Goal: Transaction & Acquisition: Purchase product/service

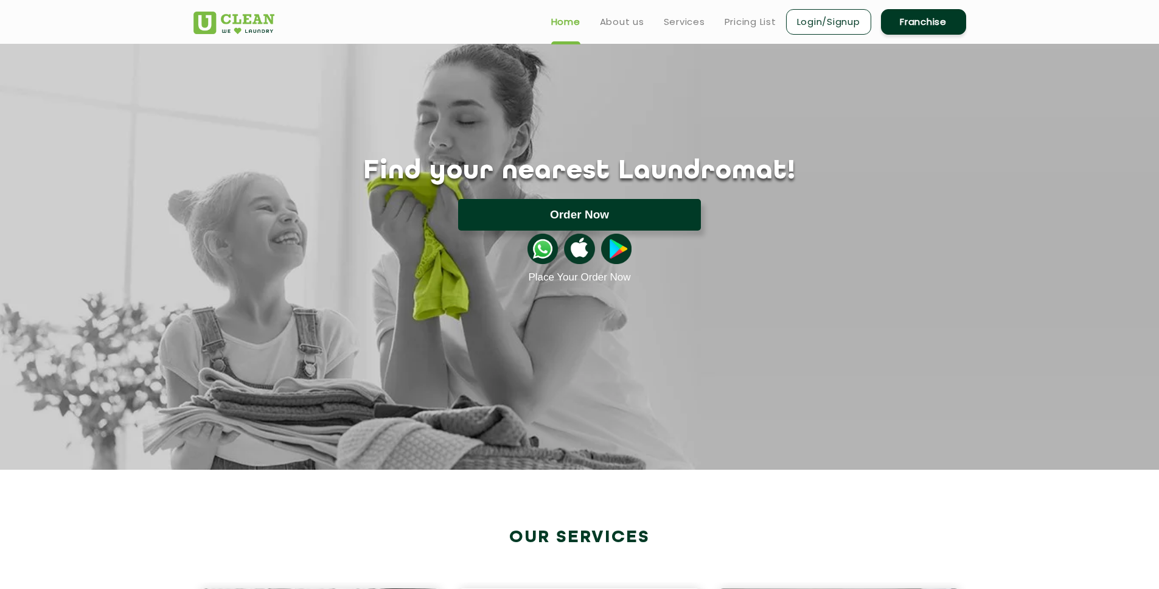
click at [618, 206] on button "Order Now" at bounding box center [579, 215] width 243 height 32
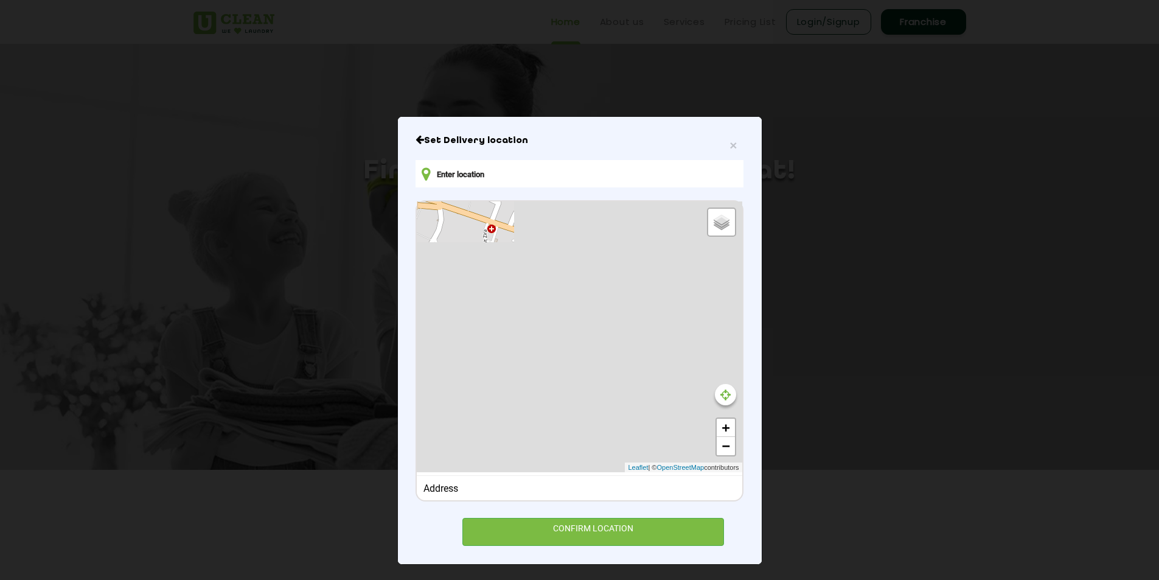
type input "Zira Bus Stand, SH20, [GEOGRAPHIC_DATA], [GEOGRAPHIC_DATA] 142047, [GEOGRAPHIC_…"
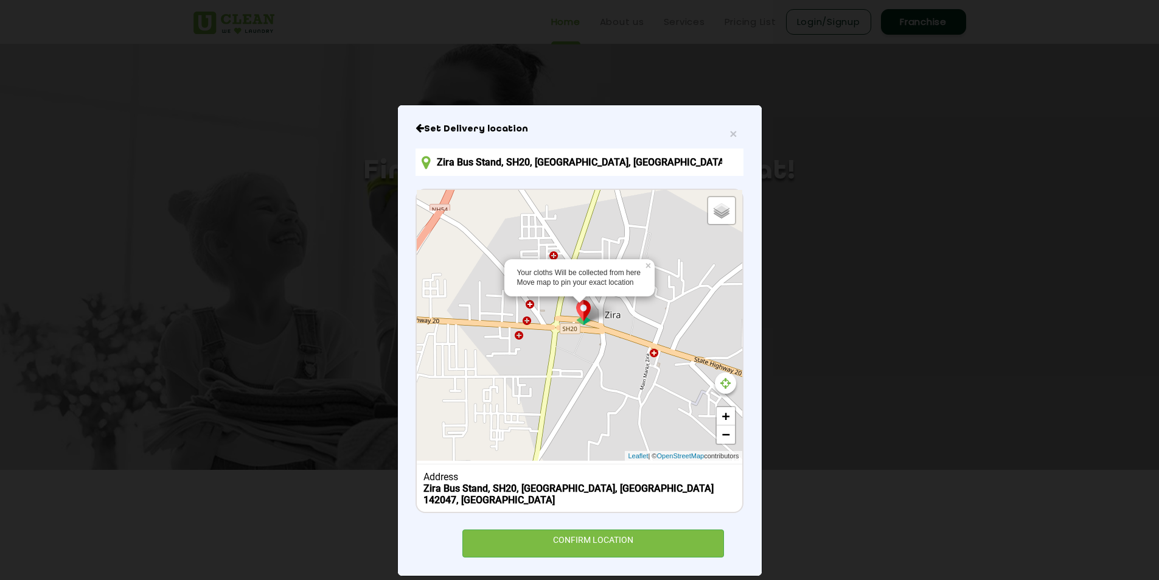
scroll to position [13, 0]
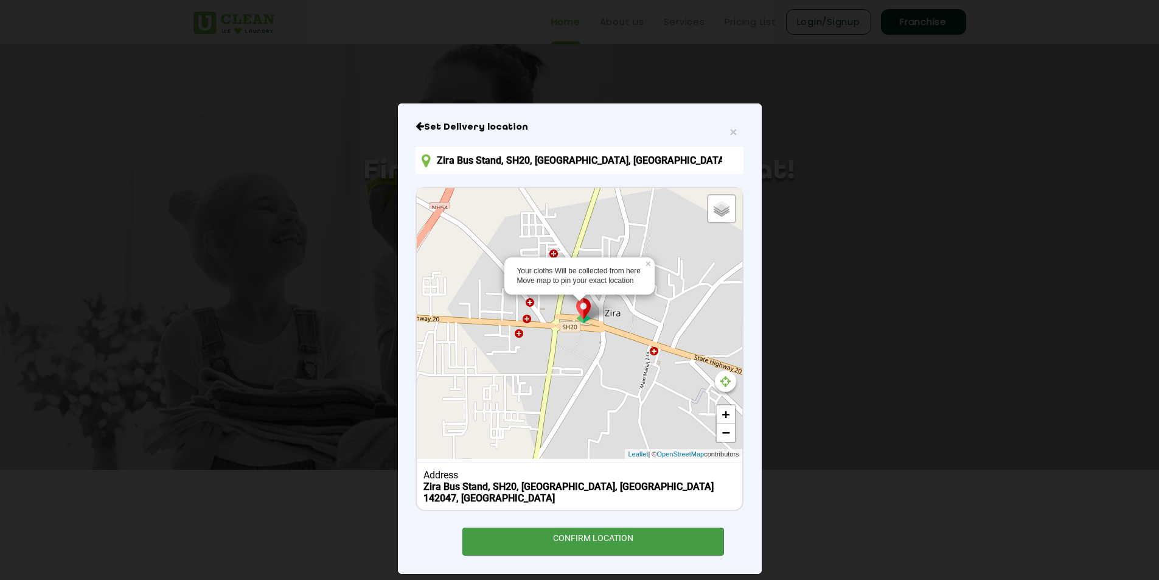
click at [616, 527] on div "CONFIRM LOCATION" at bounding box center [593, 540] width 262 height 27
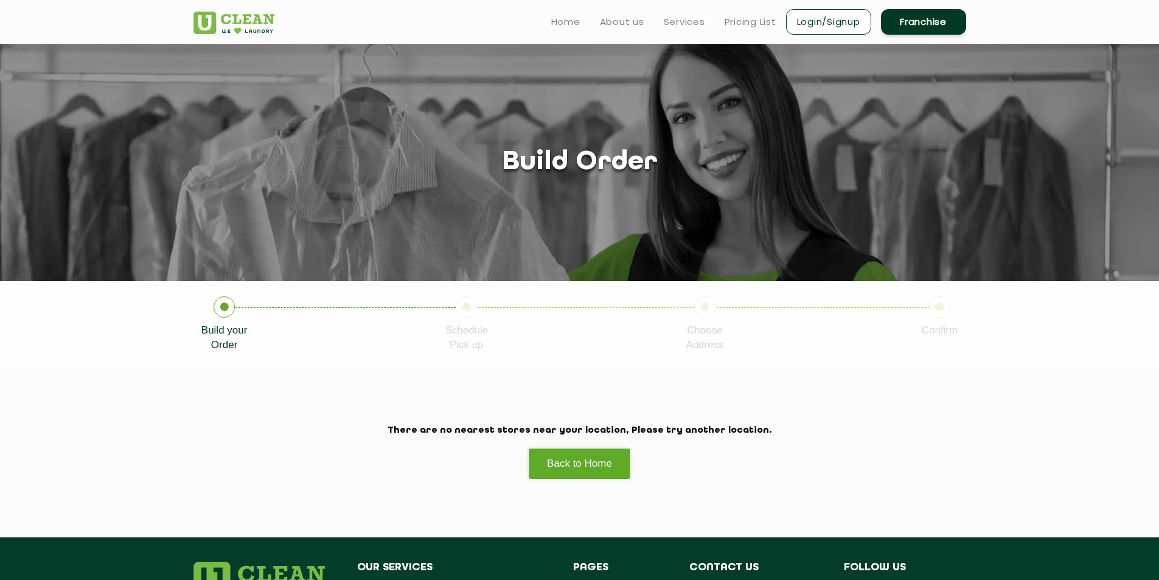
click at [473, 316] on li "Schedule Pick up" at bounding box center [565, 324] width 241 height 56
drag, startPoint x: 466, startPoint y: 312, endPoint x: 711, endPoint y: 308, distance: 245.1
click at [710, 308] on ul "Build your Order Schedule Pick up Choose Address Confirm" at bounding box center [579, 324] width 791 height 56
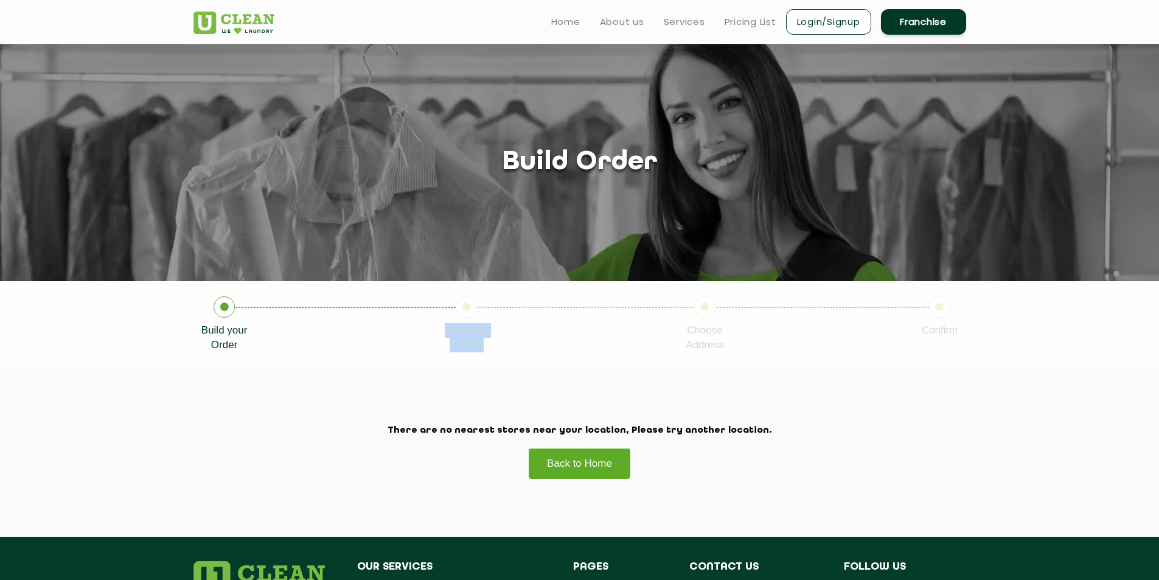
click at [736, 387] on section "There are no nearest stores near your location, Please try another location. Ba…" at bounding box center [579, 451] width 1159 height 169
click at [557, 467] on link "Back to Home" at bounding box center [579, 463] width 103 height 31
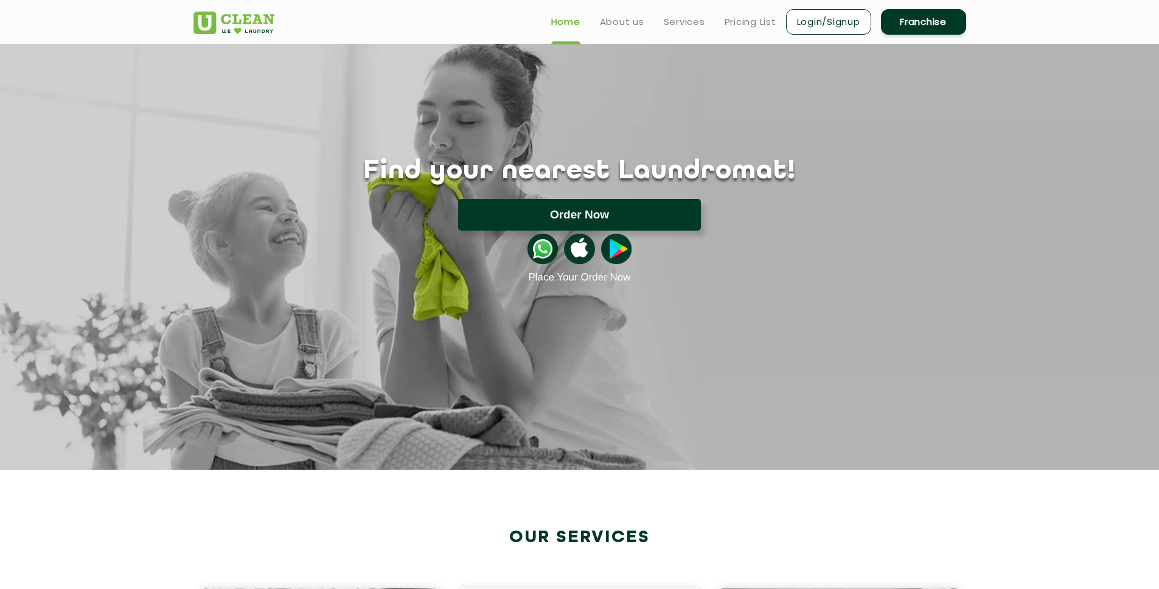
click at [604, 215] on button "Order Now" at bounding box center [579, 215] width 243 height 32
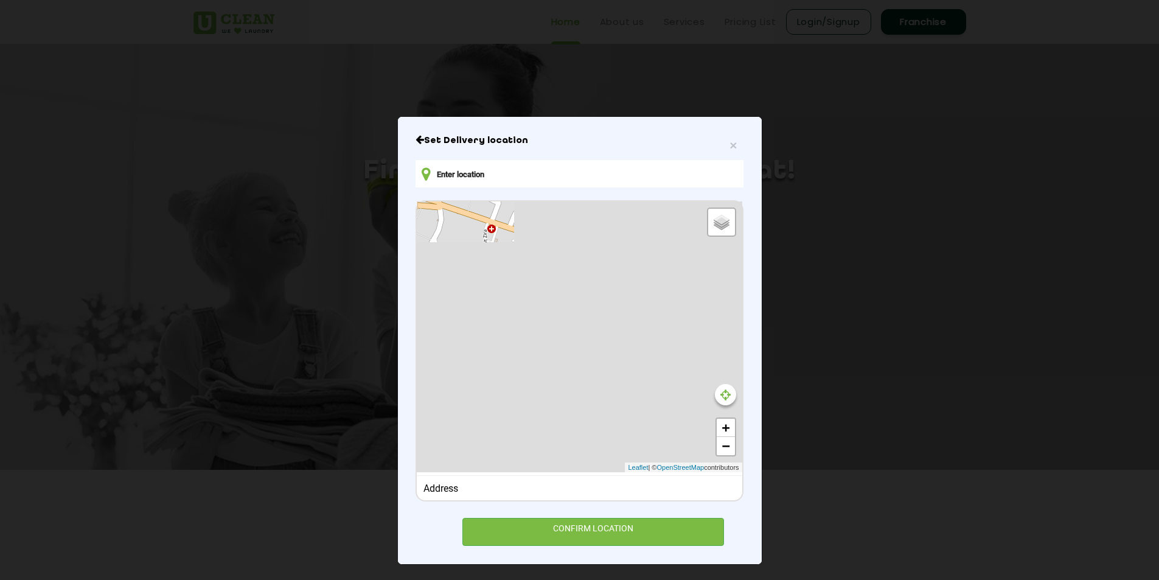
type input "Zira Bus Stand, SH20, [GEOGRAPHIC_DATA], [GEOGRAPHIC_DATA] 142047, [GEOGRAPHIC_…"
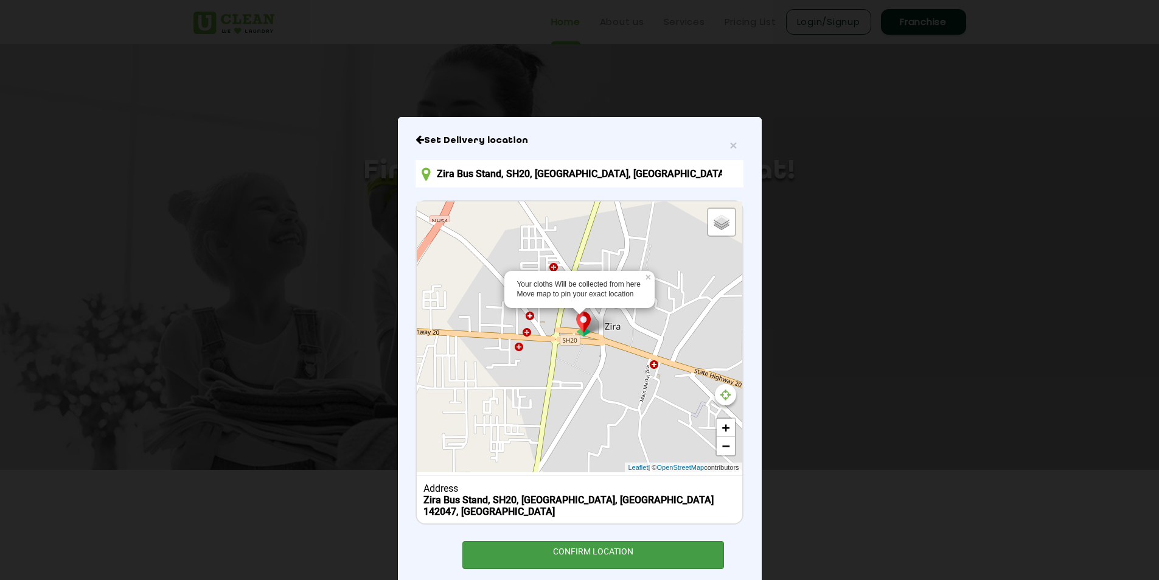
click at [555, 541] on div "CONFIRM LOCATION" at bounding box center [593, 554] width 262 height 27
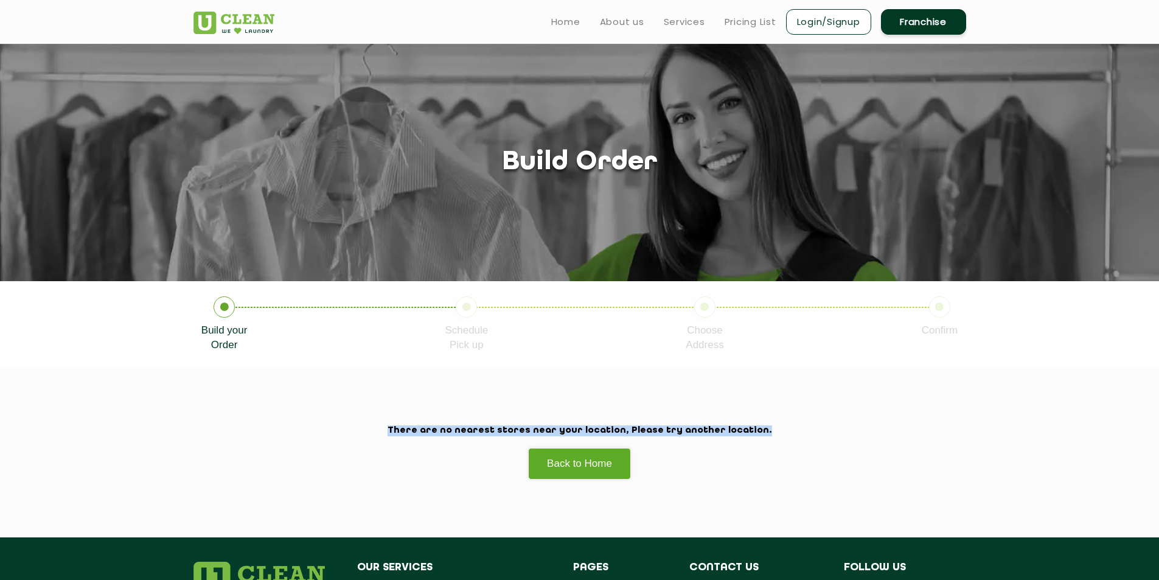
drag, startPoint x: 425, startPoint y: 432, endPoint x: 777, endPoint y: 432, distance: 352.2
click at [777, 432] on h2 "There are no nearest stores near your location, Please try another location." at bounding box center [579, 430] width 772 height 11
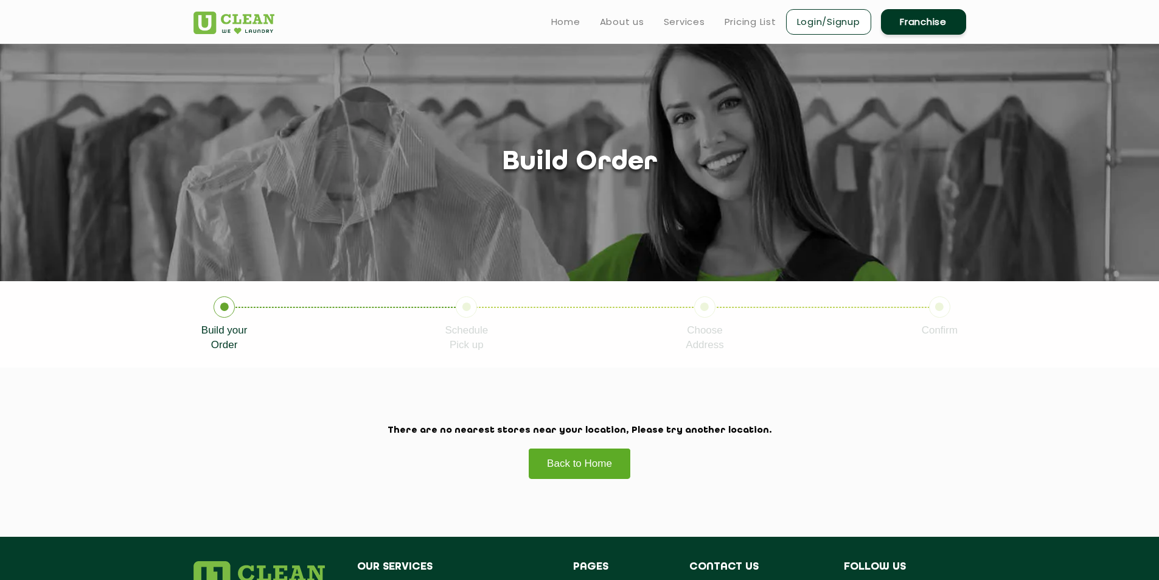
click at [585, 468] on link "Back to Home" at bounding box center [579, 463] width 103 height 31
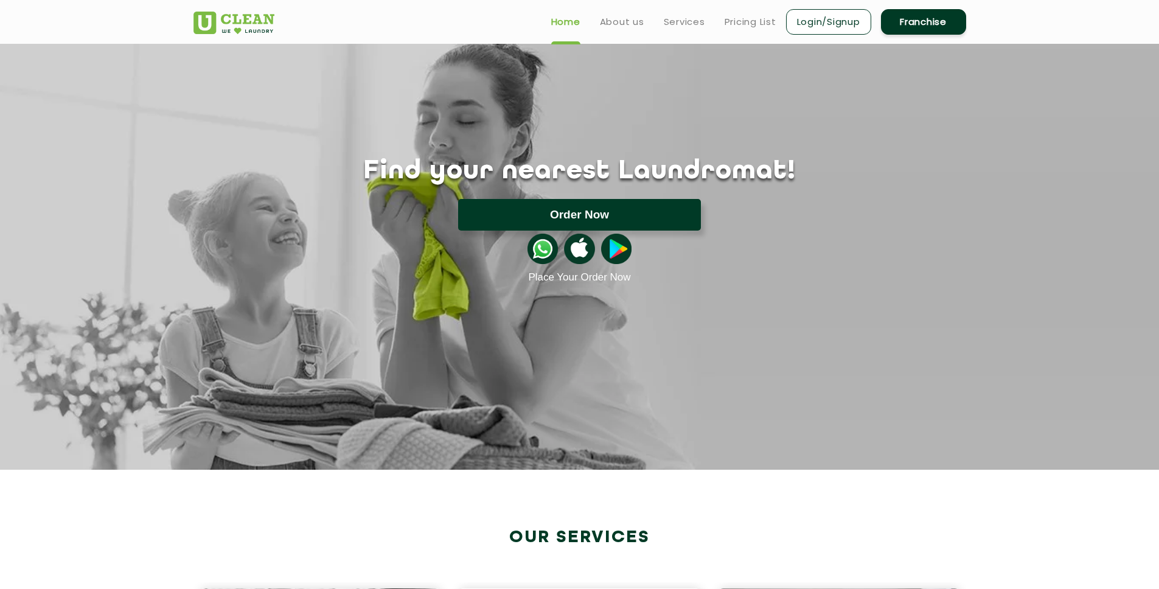
click at [586, 217] on button "Order Now" at bounding box center [579, 215] width 243 height 32
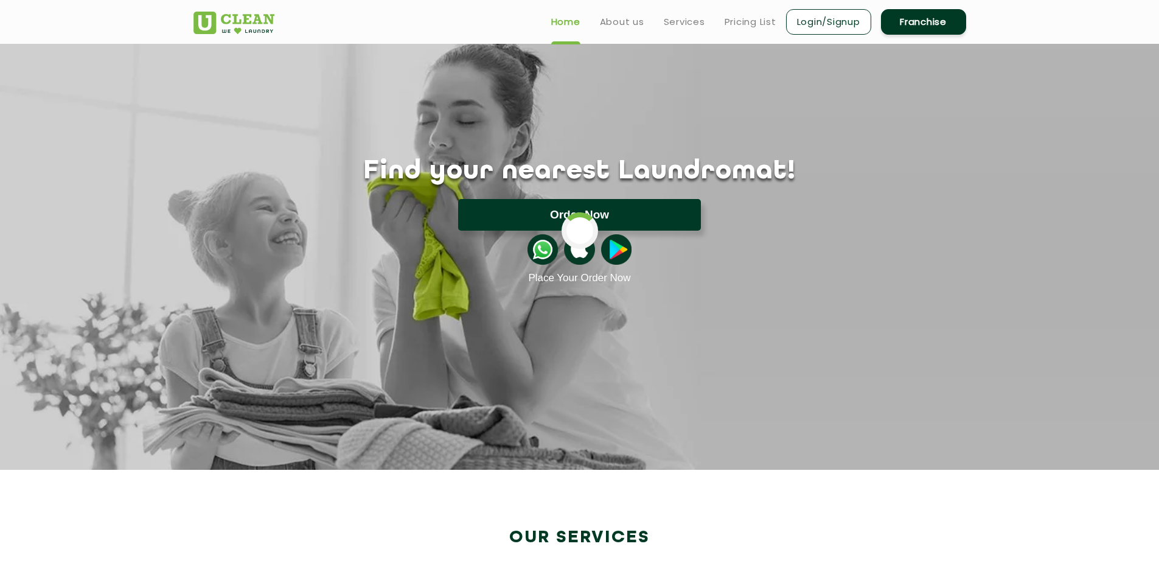
type input "Zira Bus Stand, SH20, [GEOGRAPHIC_DATA], [GEOGRAPHIC_DATA] 142047, [GEOGRAPHIC_…"
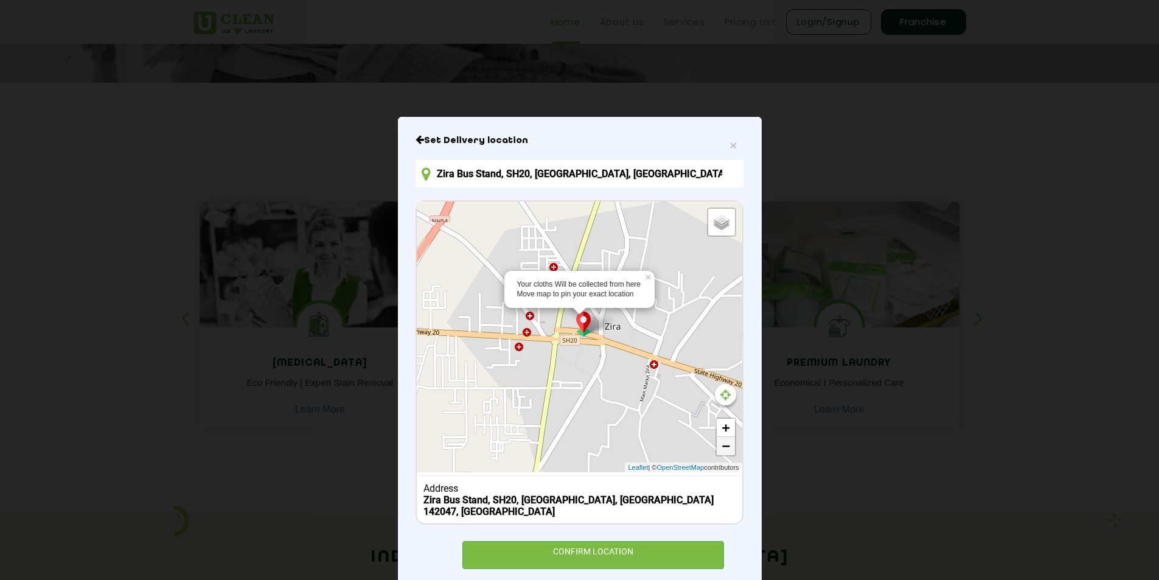
click at [727, 449] on link "−" at bounding box center [725, 446] width 18 height 18
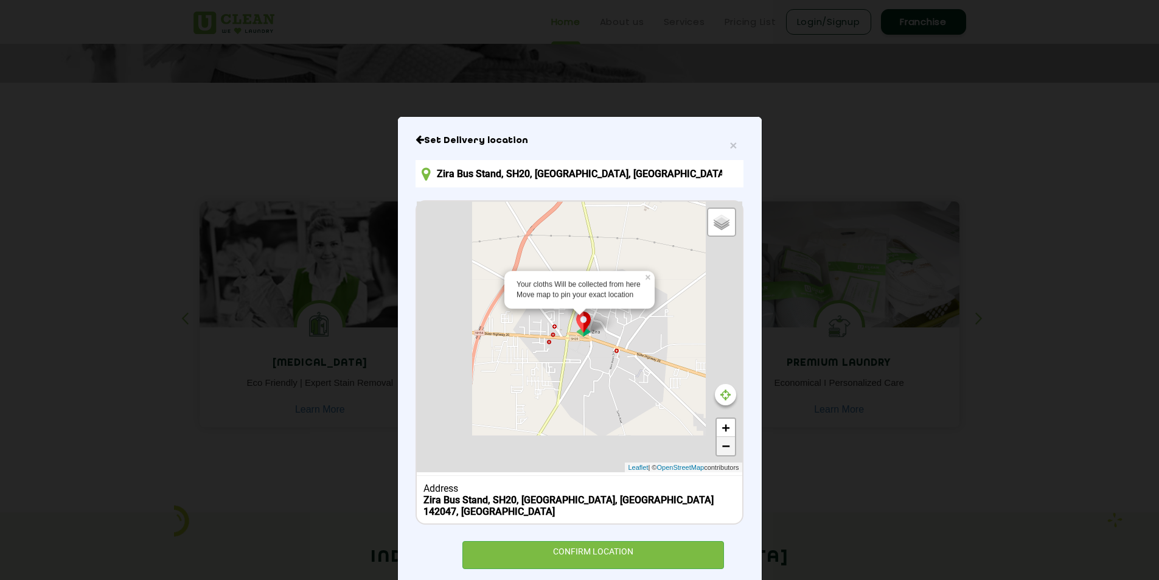
click at [727, 449] on link "−" at bounding box center [725, 446] width 18 height 18
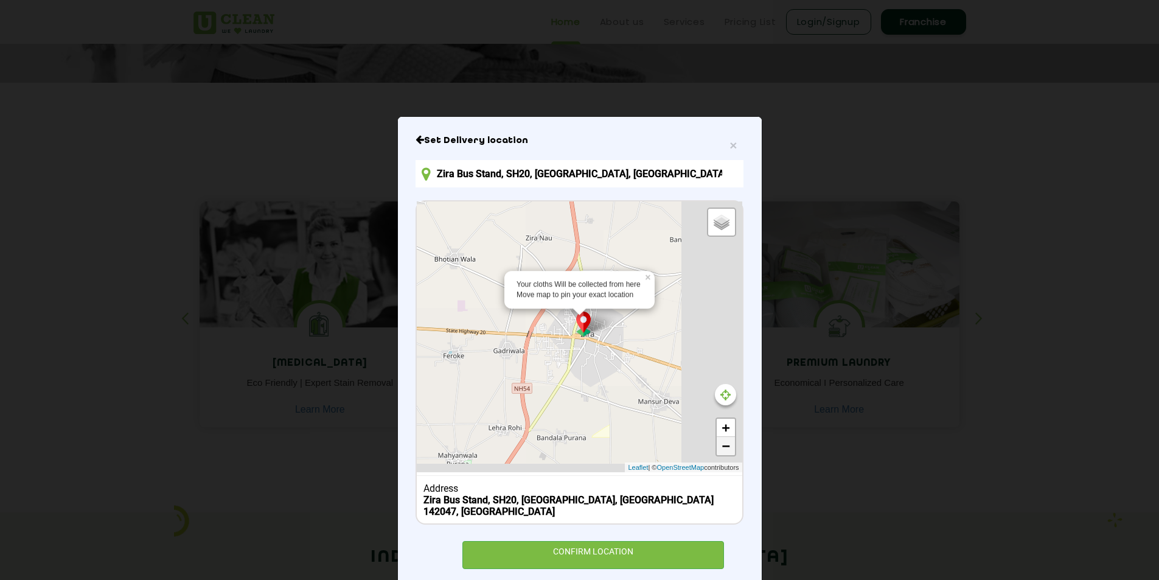
click at [727, 449] on link "−" at bounding box center [725, 446] width 18 height 18
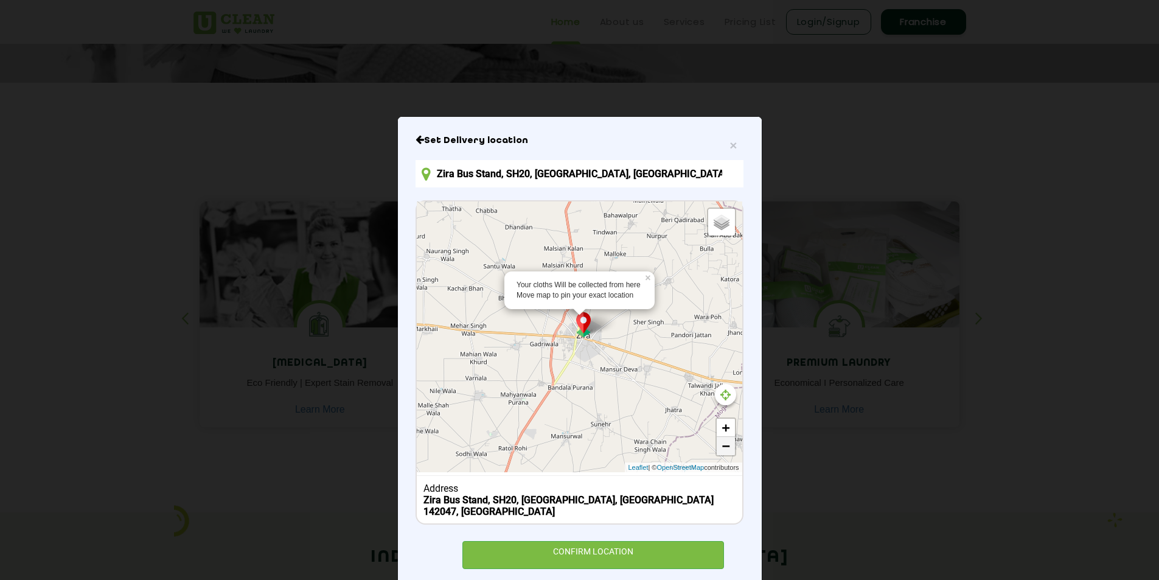
click at [727, 449] on link "−" at bounding box center [725, 446] width 18 height 18
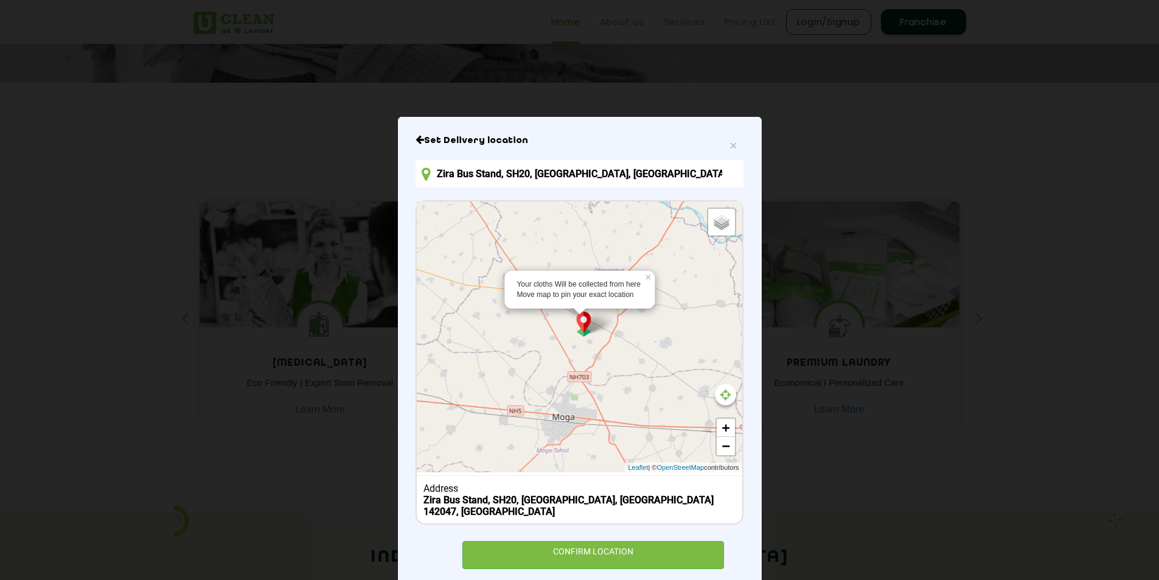
drag, startPoint x: 623, startPoint y: 392, endPoint x: 479, endPoint y: 328, distance: 158.0
click at [460, 319] on div "Your cloths Will be collected from here Move map to pin your exact location × D…" at bounding box center [579, 336] width 325 height 271
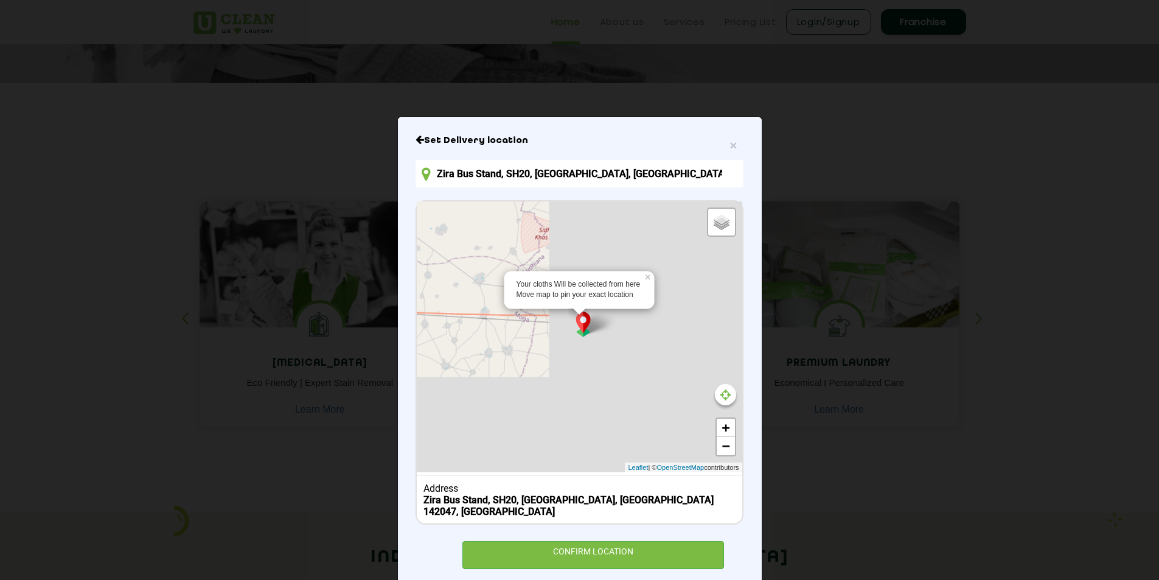
drag, startPoint x: 595, startPoint y: 399, endPoint x: 369, endPoint y: 291, distance: 251.1
click at [369, 291] on div "× Set Delivery location Zira Bus Stand, SH20, Zira, Punjab 142047, India Your c…" at bounding box center [579, 290] width 1159 height 580
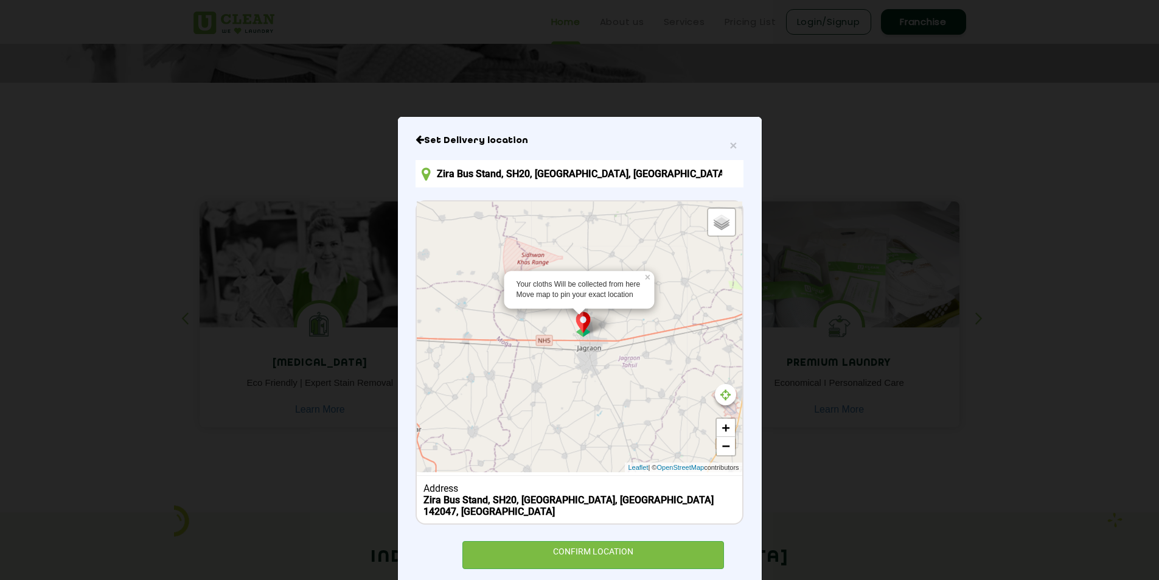
click at [586, 389] on div "Your cloths Will be collected from here Move map to pin your exact location × D…" at bounding box center [579, 336] width 325 height 271
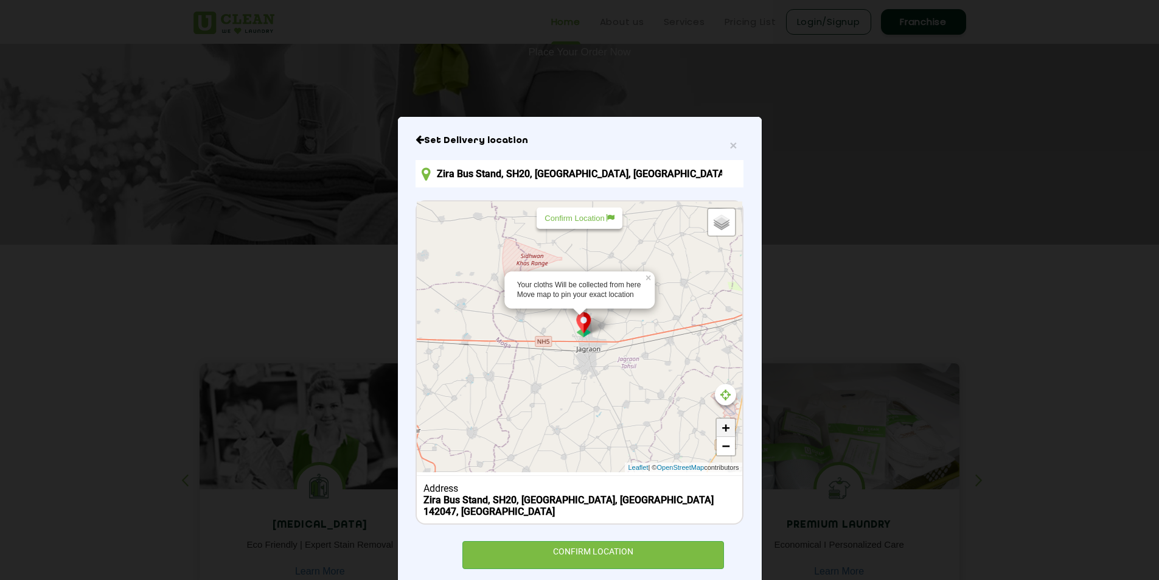
click at [725, 428] on link "+" at bounding box center [725, 427] width 18 height 18
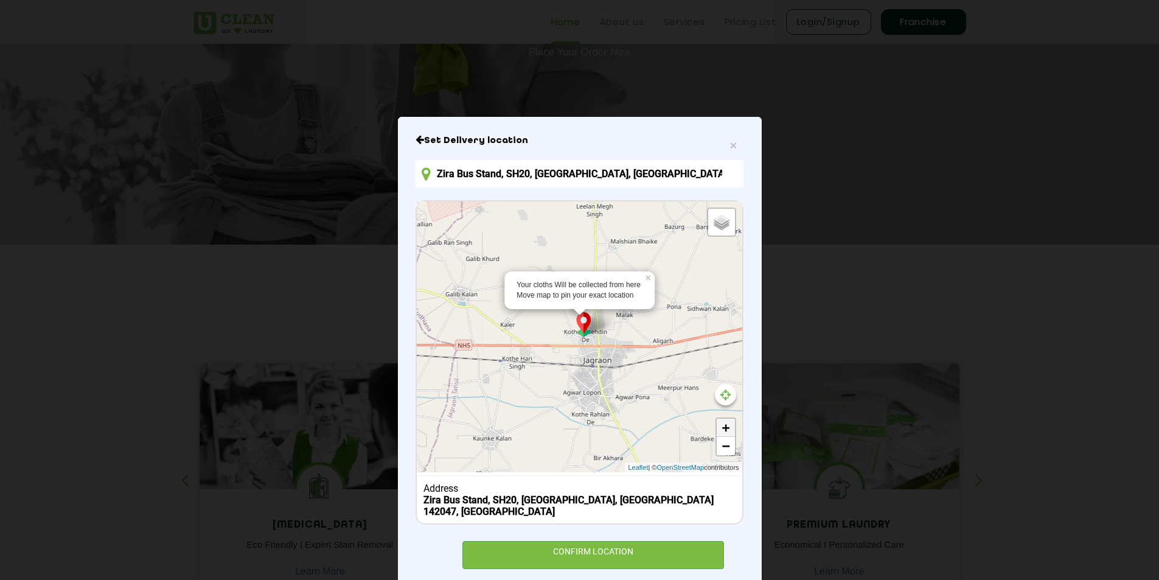
click at [725, 428] on link "+" at bounding box center [725, 427] width 18 height 18
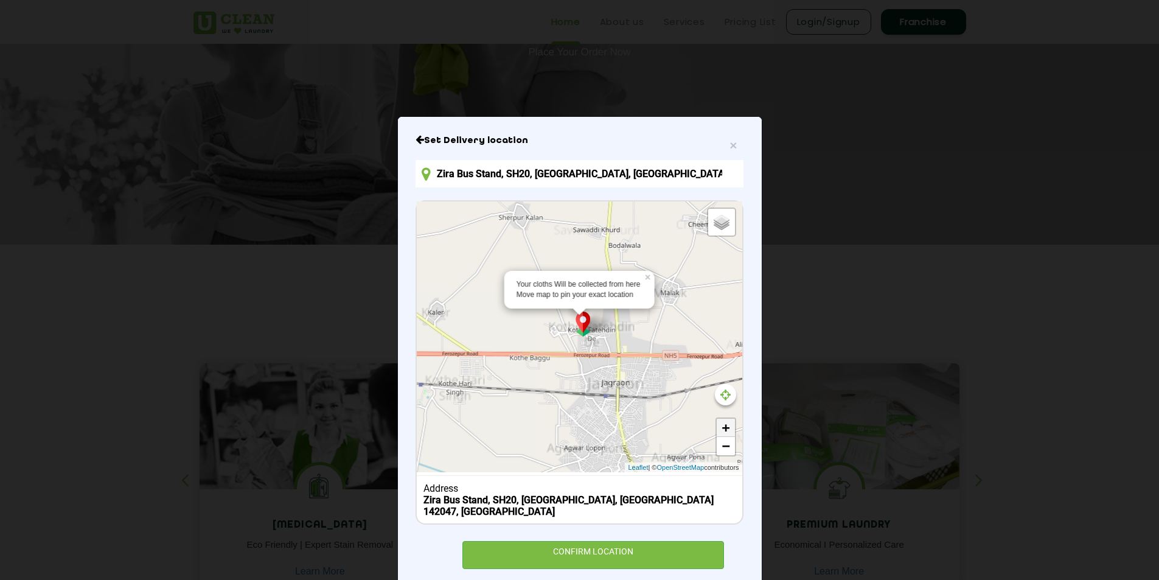
click at [725, 428] on link "+" at bounding box center [725, 427] width 18 height 18
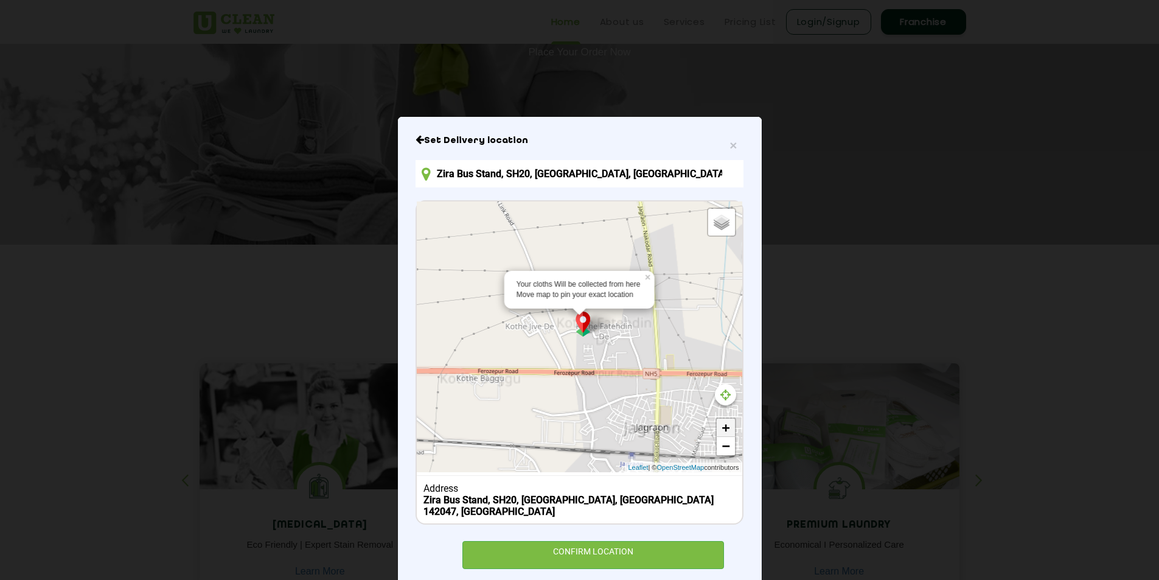
click at [725, 428] on link "+" at bounding box center [725, 427] width 18 height 18
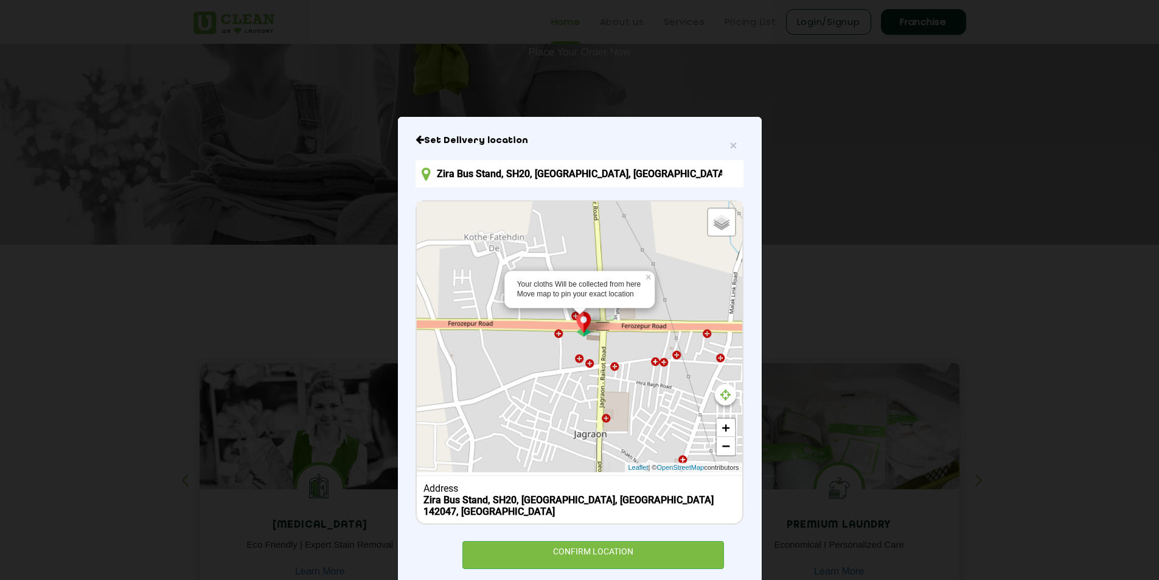
drag, startPoint x: 660, startPoint y: 443, endPoint x: 524, endPoint y: 367, distance: 155.5
click at [524, 367] on div "Your cloths Will be collected from here Move map to pin your exact location × D…" at bounding box center [579, 336] width 325 height 271
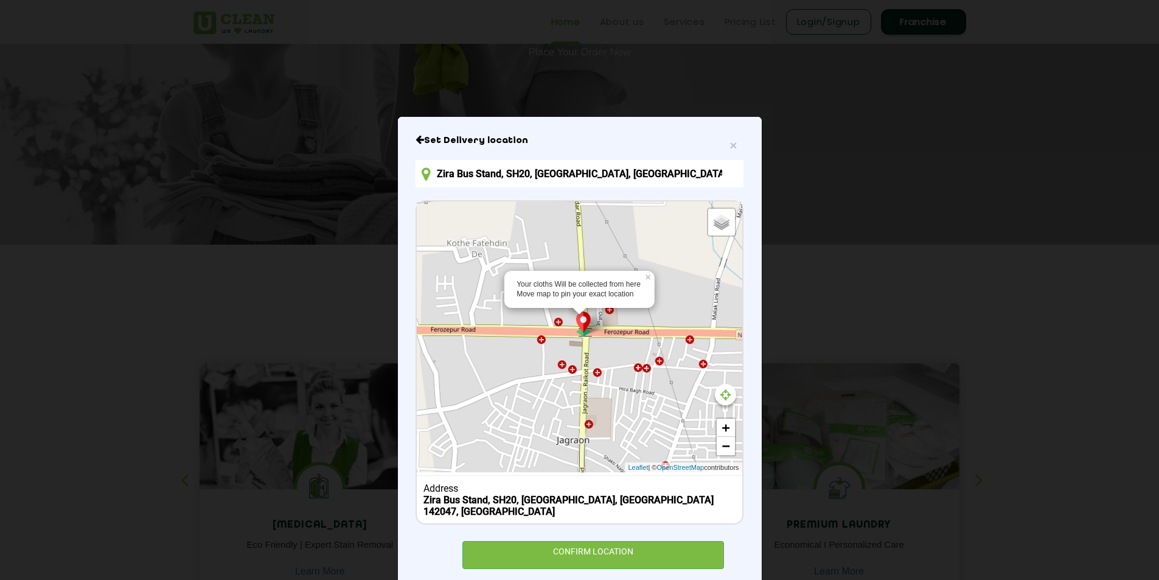
drag, startPoint x: 571, startPoint y: 368, endPoint x: 561, endPoint y: 373, distance: 10.3
click at [561, 373] on div "Your cloths Will be collected from here Move map to pin your exact location × D…" at bounding box center [579, 336] width 325 height 271
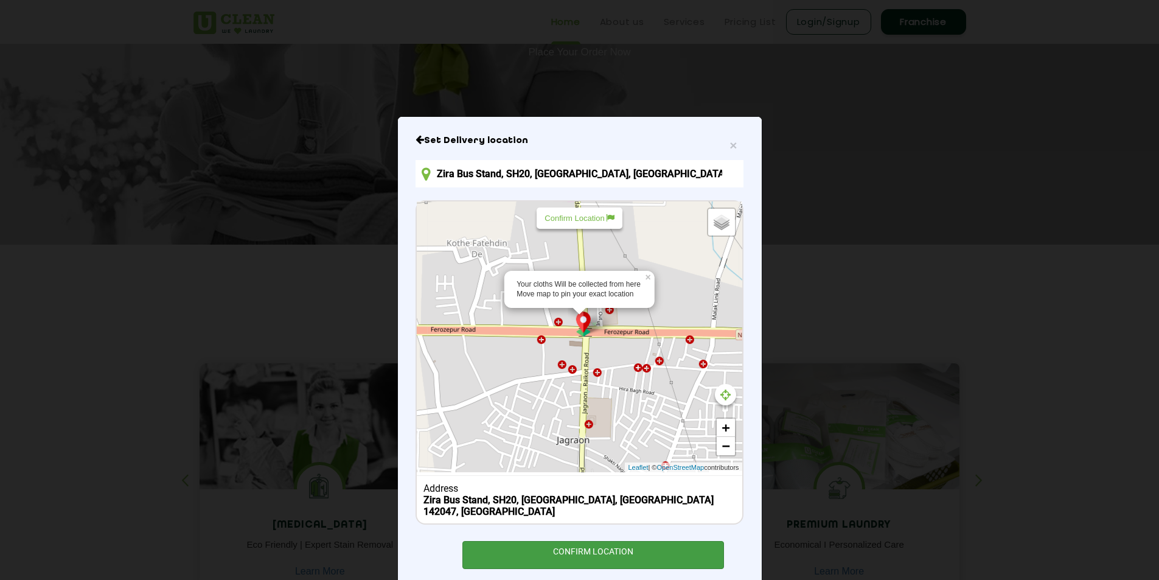
click at [639, 541] on div "CONFIRM LOCATION" at bounding box center [593, 554] width 262 height 27
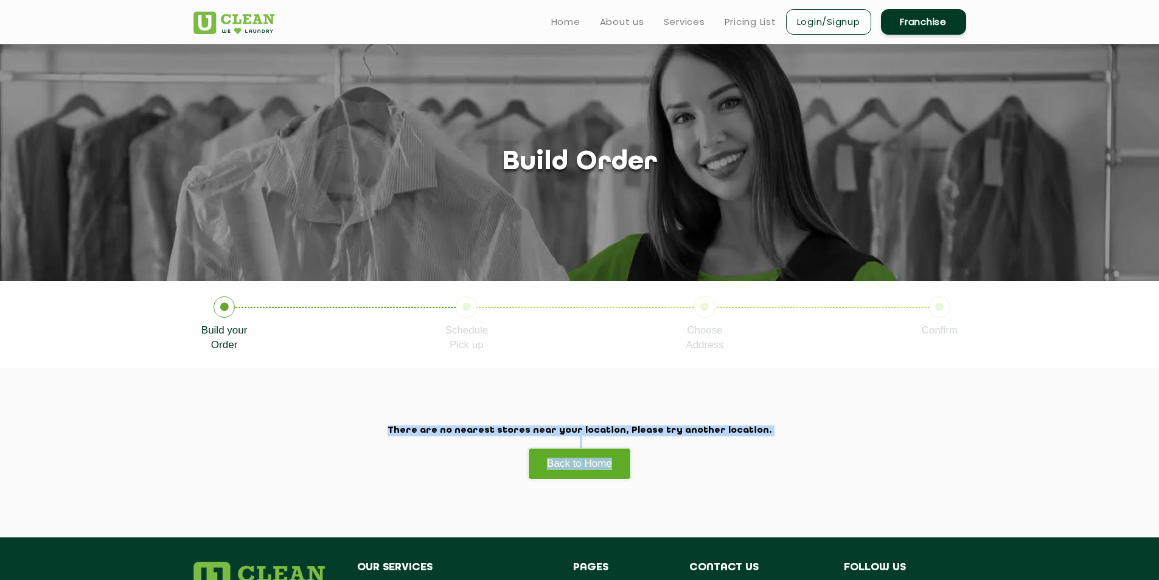
drag, startPoint x: 495, startPoint y: 422, endPoint x: 743, endPoint y: 454, distance: 250.2
click at [741, 455] on div "There are no nearest stores near your location, Please try another location. Ba…" at bounding box center [579, 452] width 791 height 54
click at [789, 428] on h2 "There are no nearest stores near your location, Please try another location." at bounding box center [579, 430] width 772 height 11
